Goal: Task Accomplishment & Management: Use online tool/utility

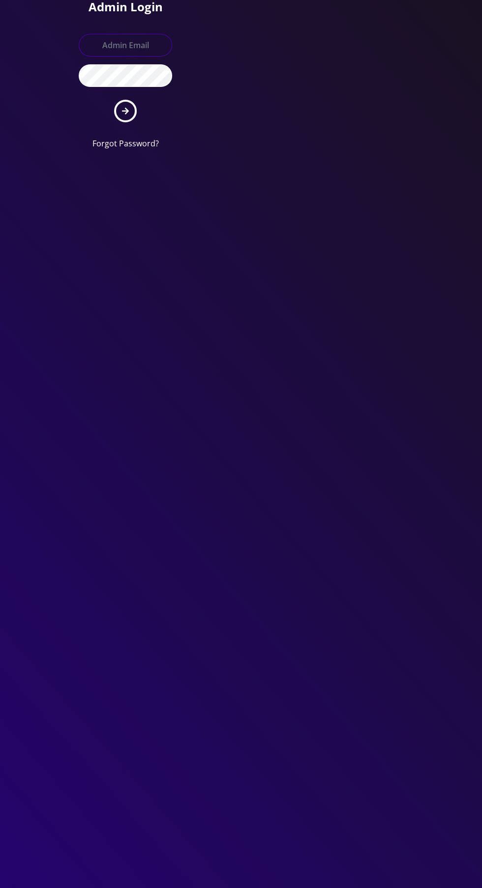
click at [106, 40] on input "text" at bounding box center [125, 45] width 93 height 23
type input "[EMAIL_ADDRESS][DOMAIN_NAME]"
click at [114, 100] on button "submit" at bounding box center [125, 111] width 23 height 23
